Goal: Find specific page/section

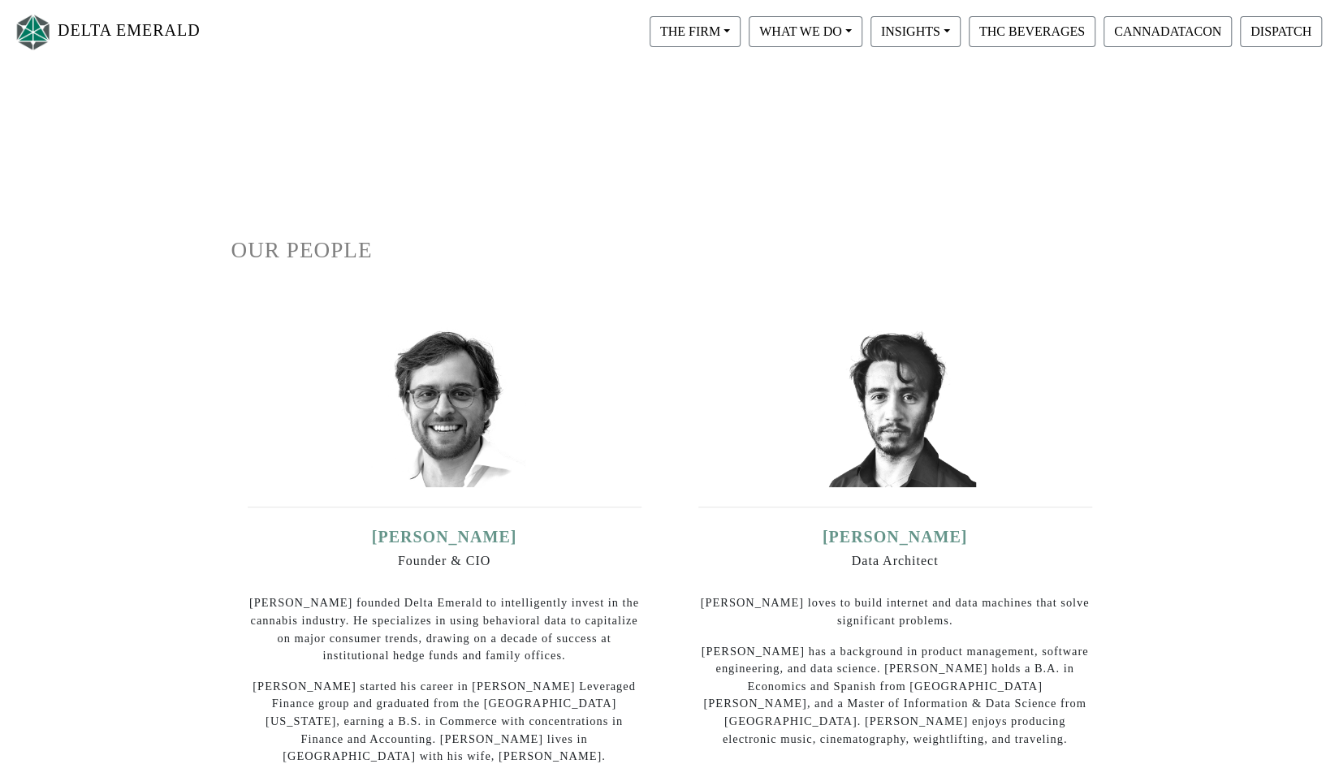
scroll to position [81, 0]
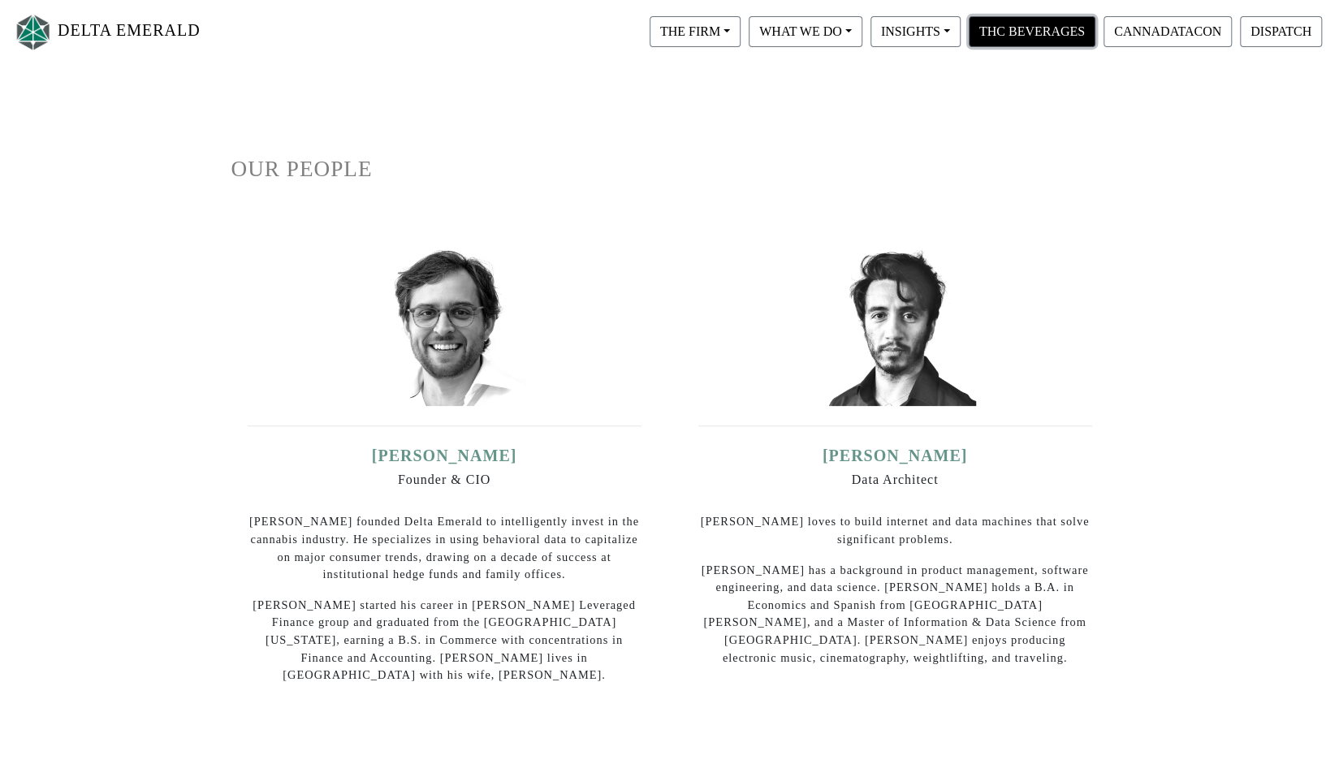
click at [1018, 29] on button "THC BEVERAGES" at bounding box center [1032, 31] width 127 height 31
click at [926, 32] on button "INSIGHTS" at bounding box center [916, 31] width 90 height 31
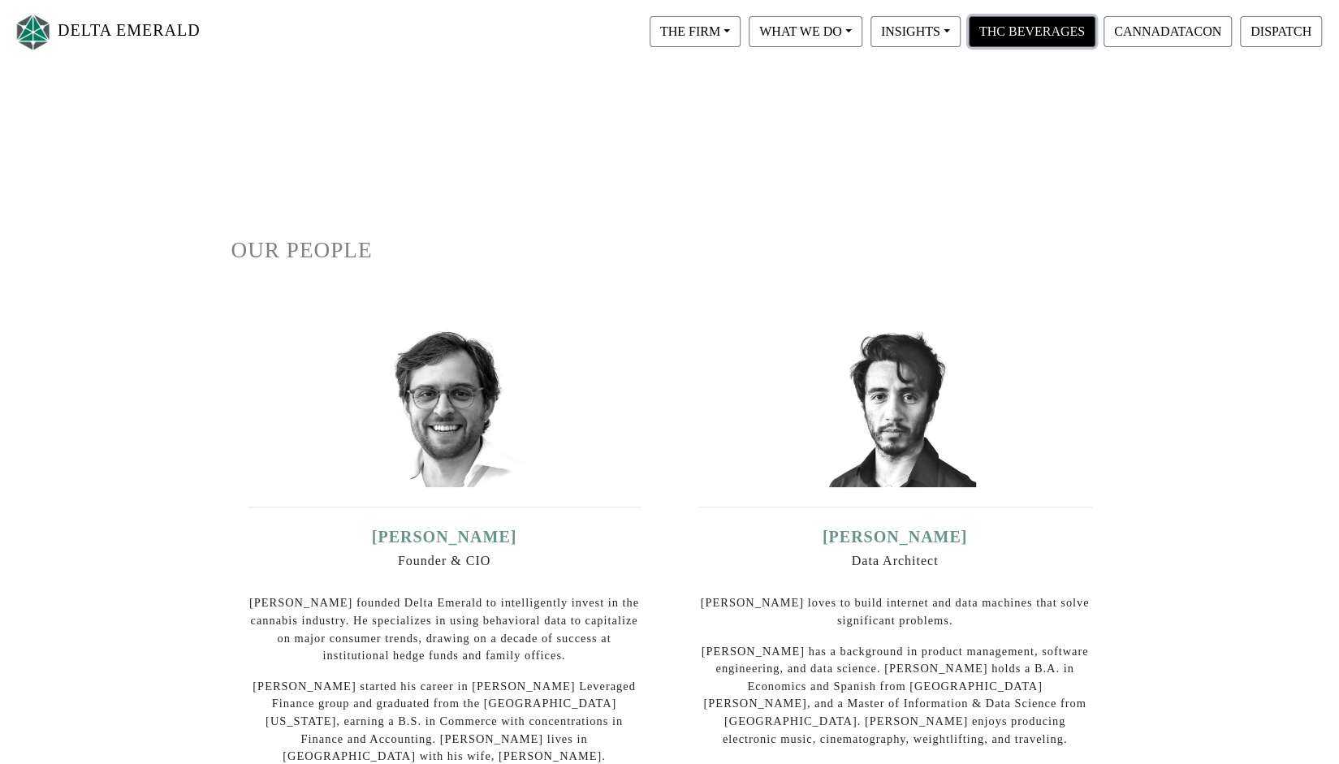
click at [1041, 33] on button "THC BEVERAGES" at bounding box center [1032, 31] width 127 height 31
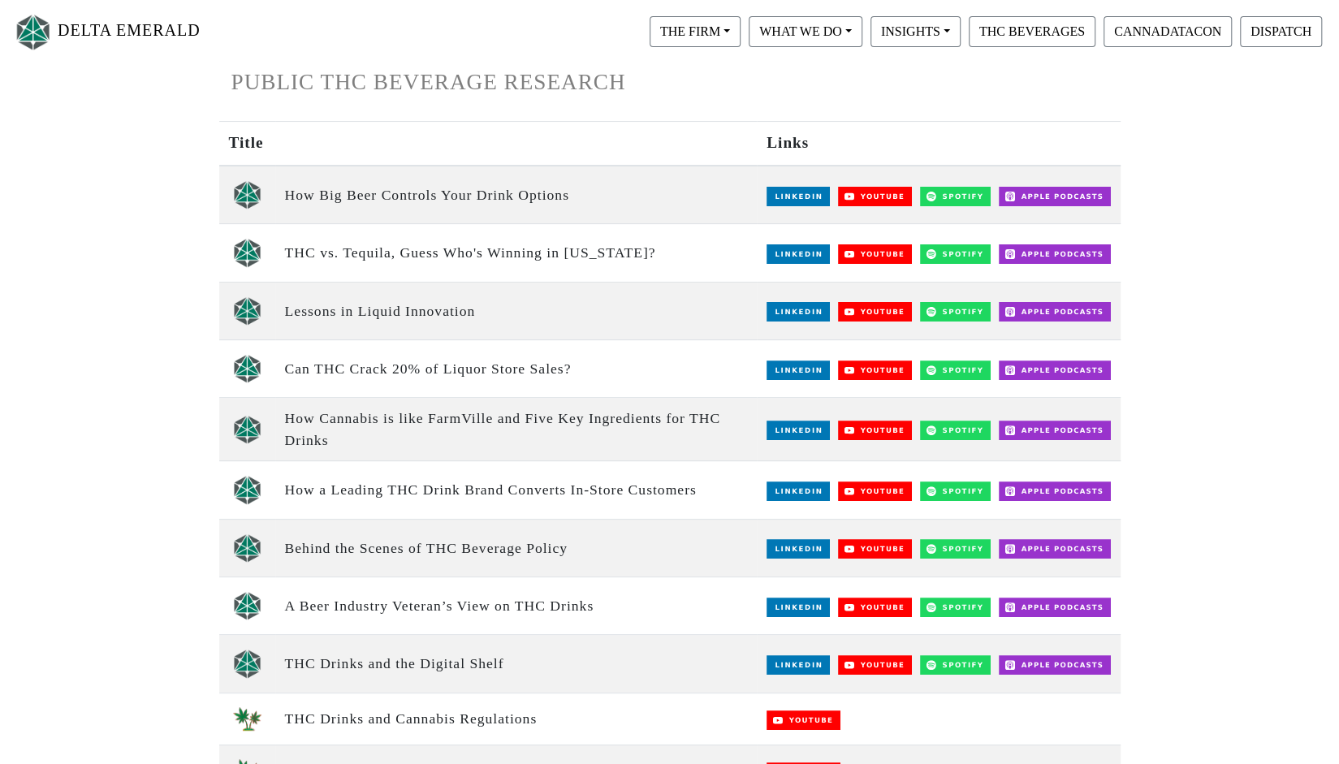
scroll to position [162, 0]
